Goal: Information Seeking & Learning: Learn about a topic

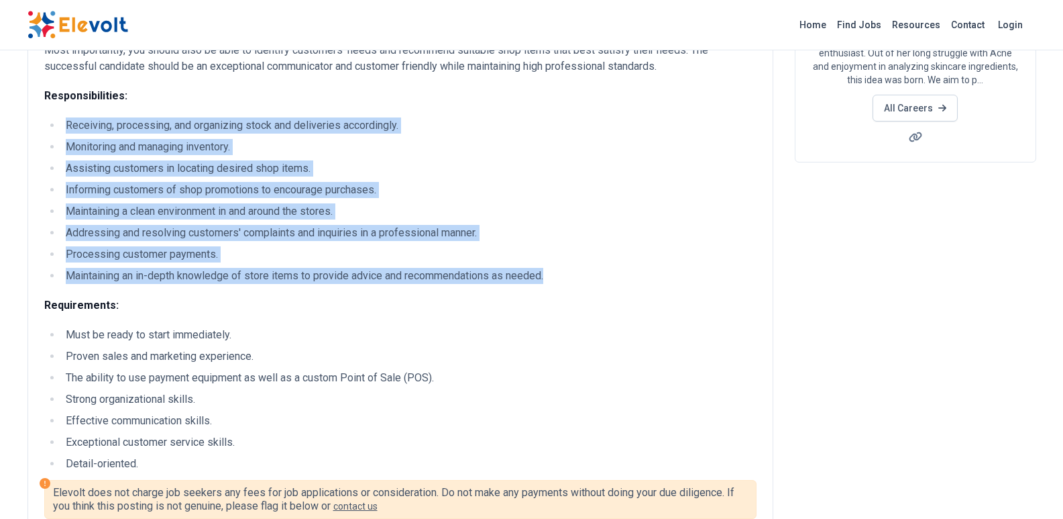
drag, startPoint x: 67, startPoint y: 123, endPoint x: 563, endPoint y: 274, distance: 518.8
click at [563, 274] on ul "Receiving, processing, and organizing stock and deliveries accordingly. Monitor…" at bounding box center [400, 200] width 712 height 166
copy ul "Receiving, processing, and organizing stock and deliveries accordingly. Monitor…"
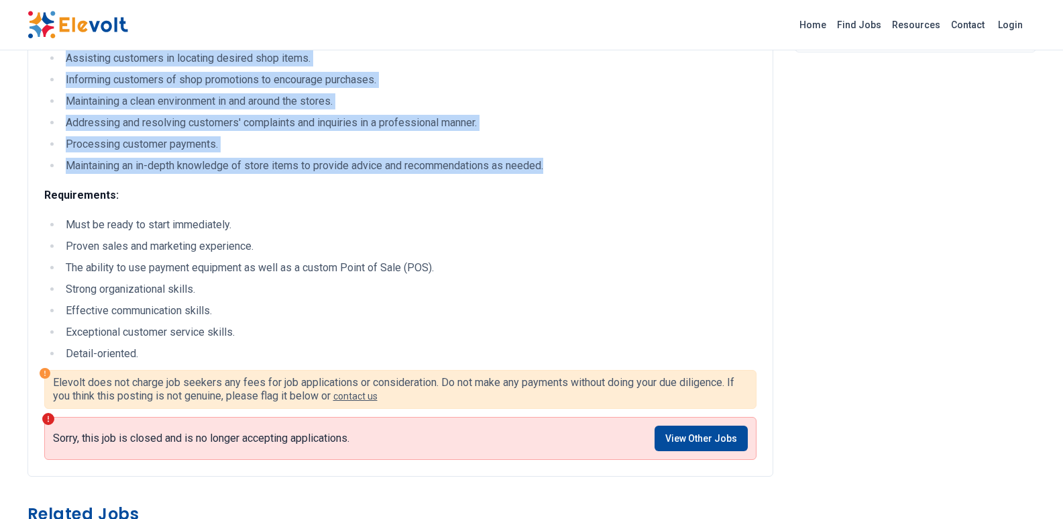
scroll to position [335, 0]
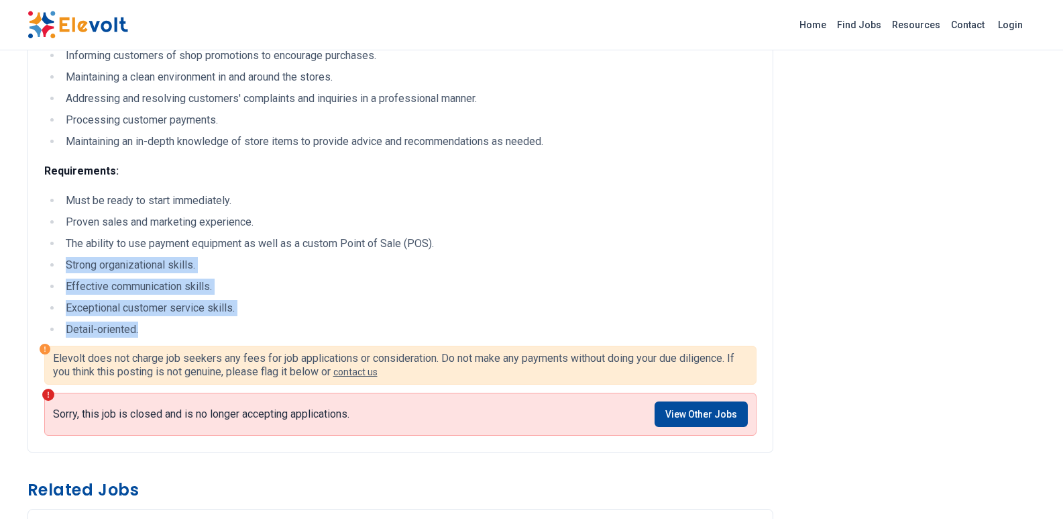
drag, startPoint x: 66, startPoint y: 265, endPoint x: 182, endPoint y: 323, distance: 129.6
click at [182, 323] on ul "Must be ready to start immediately. Proven sales and marketing experience. The …" at bounding box center [400, 265] width 712 height 145
copy ul "Strong organizational skills. Effective communication skills. Exceptional custo…"
